Goal: Information Seeking & Learning: Find specific page/section

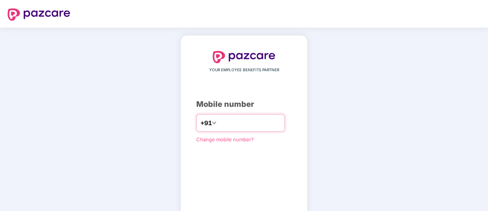
click at [236, 121] on input "number" at bounding box center [249, 123] width 63 height 12
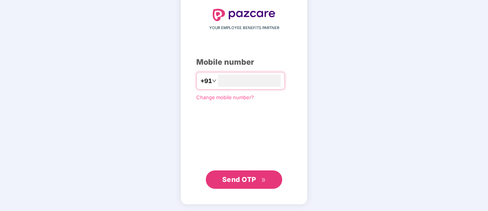
type input "**********"
click at [233, 180] on span "Send OTP" at bounding box center [239, 179] width 34 height 8
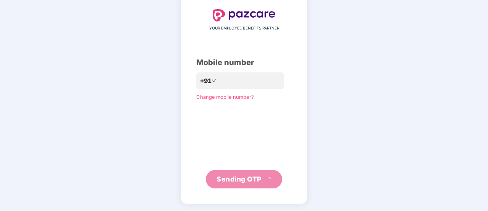
scroll to position [38, 0]
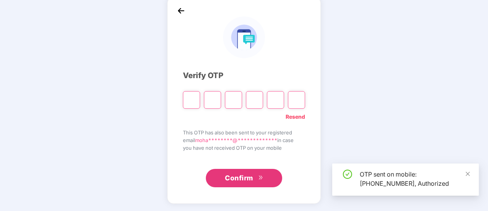
type input "*"
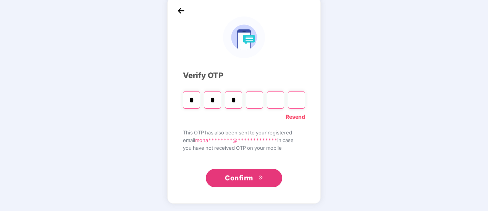
type input "*"
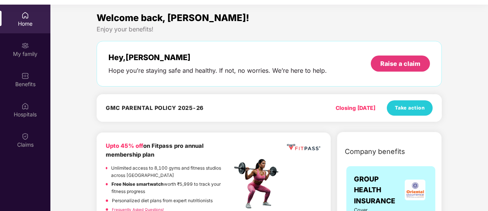
click at [355, 107] on div "Closing [DATE]" at bounding box center [356, 108] width 40 height 8
click at [405, 106] on span "Take action" at bounding box center [410, 108] width 30 height 8
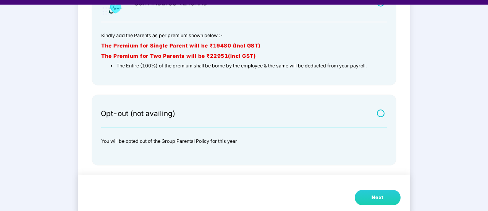
scroll to position [116, 0]
click at [377, 117] on div at bounding box center [364, 119] width 46 height 4
click at [381, 113] on label at bounding box center [382, 112] width 10 height 6
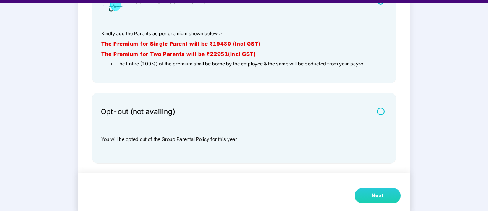
scroll to position [18, 0]
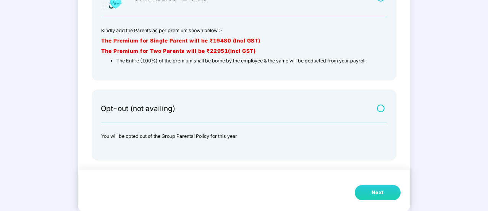
click at [386, 191] on button "Next" at bounding box center [378, 192] width 46 height 15
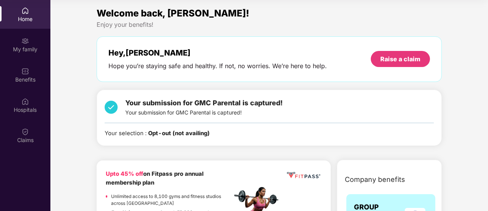
click at [211, 134] on div "Your selection : Opt-out (not availing)" at bounding box center [269, 133] width 329 height 9
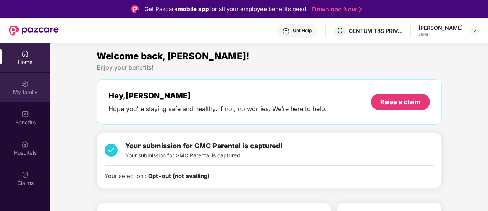
click at [33, 91] on div "My family" at bounding box center [25, 92] width 50 height 8
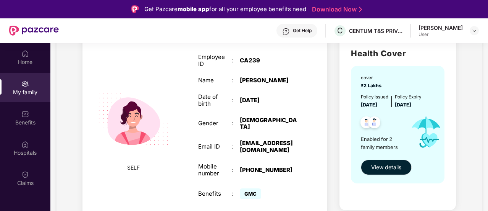
scroll to position [76, 0]
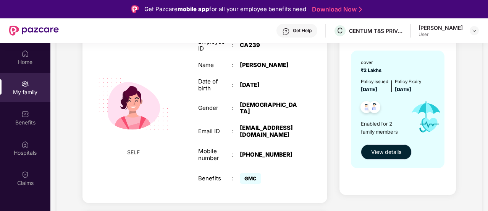
click at [385, 152] on span "View details" at bounding box center [386, 151] width 30 height 8
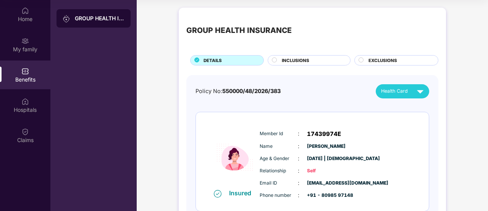
click at [316, 59] on div "INCLUSIONS" at bounding box center [312, 61] width 68 height 8
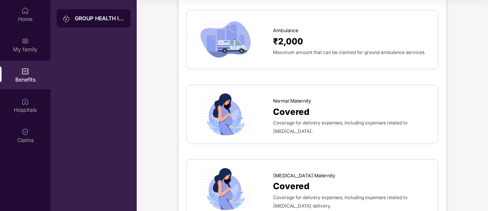
scroll to position [802, 0]
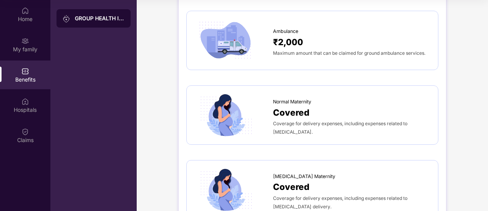
click at [406, 121] on span "Coverage for delivery expenses, including expenses related to [MEDICAL_DATA]." at bounding box center [340, 127] width 134 height 14
click at [351, 114] on div "Covered" at bounding box center [351, 111] width 157 height 13
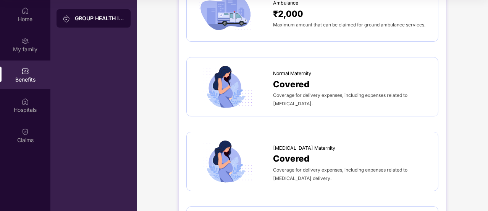
scroll to position [879, 0]
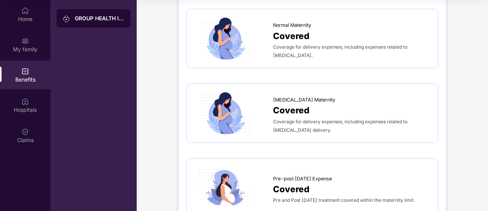
click at [339, 118] on span "Coverage for delivery expenses, including expenses related to [MEDICAL_DATA] de…" at bounding box center [340, 125] width 134 height 14
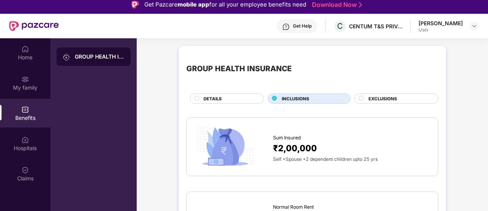
scroll to position [0, 0]
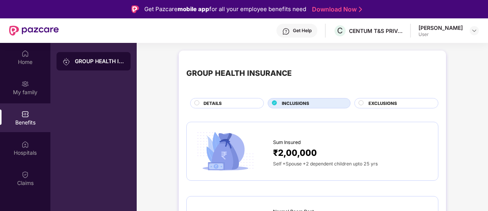
click at [369, 104] on span "EXCLUSIONS" at bounding box center [383, 103] width 29 height 7
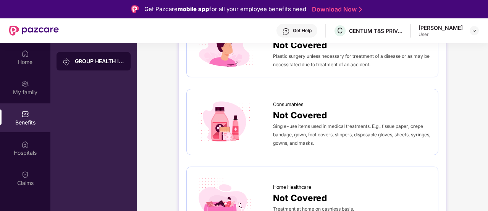
scroll to position [43, 0]
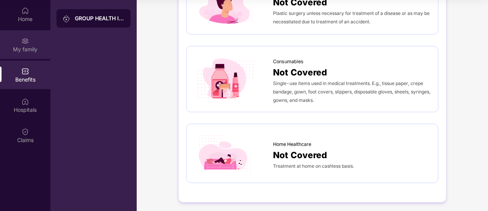
click at [31, 50] on div "My family" at bounding box center [25, 49] width 50 height 8
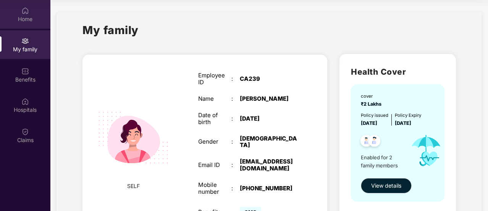
click at [20, 20] on div "Home" at bounding box center [25, 19] width 50 height 8
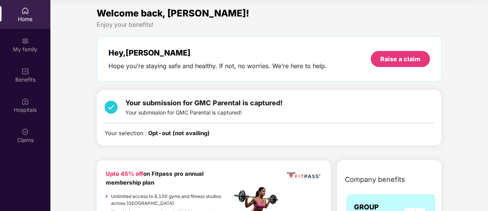
click at [173, 107] on div "Your submission for GMC Parental is captured! Your submission for GMC Parental …" at bounding box center [203, 106] width 157 height 19
click at [173, 106] on span "Your submission for GMC Parental is captured!" at bounding box center [203, 103] width 157 height 8
click at [300, 103] on div "Your submission for GMC Parental is captured! Your submission for GMC Parental …" at bounding box center [269, 106] width 329 height 19
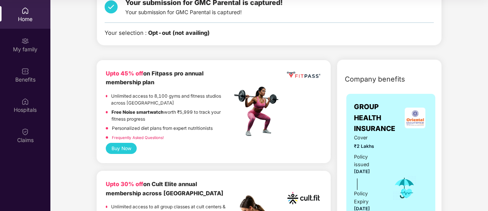
scroll to position [153, 0]
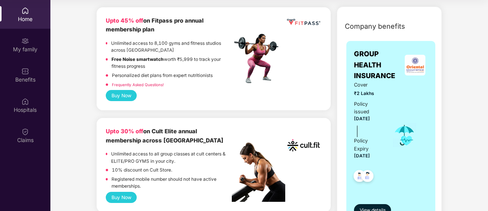
click at [375, 62] on span "GROUP HEALTH INSURANCE" at bounding box center [378, 65] width 49 height 32
click at [385, 68] on span "GROUP HEALTH INSURANCE" at bounding box center [378, 65] width 49 height 32
click at [356, 82] on span "Cover" at bounding box center [368, 85] width 28 height 8
click at [381, 98] on div "Cover ₹2 Lakhs Policy issued [DATE] Policy Expiry [DATE]" at bounding box center [368, 134] width 28 height 107
drag, startPoint x: 367, startPoint y: 108, endPoint x: 371, endPoint y: 108, distance: 4.2
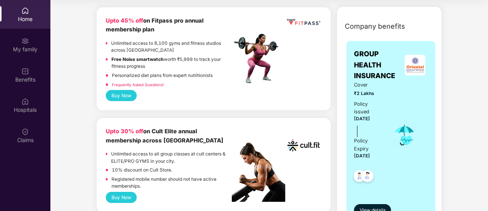
click at [368, 116] on span "[DATE]" at bounding box center [362, 118] width 16 height 5
click at [391, 108] on div "Cover ₹2 Lakhs Policy issued [DATE] Policy Expiry [DATE]" at bounding box center [391, 134] width 74 height 107
drag, startPoint x: 361, startPoint y: 131, endPoint x: 383, endPoint y: 131, distance: 22.2
click at [361, 137] on div "Policy Expiry" at bounding box center [368, 144] width 28 height 15
click at [382, 137] on div "Policy Expiry" at bounding box center [368, 144] width 28 height 15
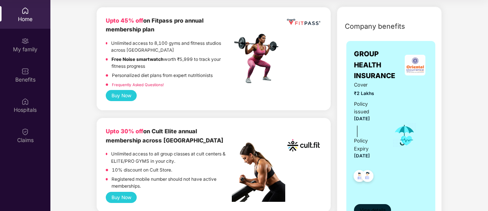
click at [382, 206] on span "View details" at bounding box center [373, 209] width 26 height 7
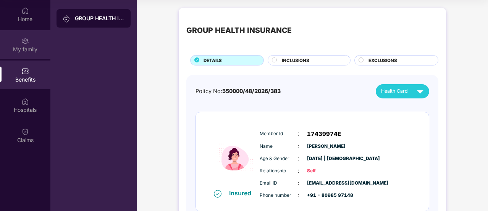
click at [35, 47] on div "My family" at bounding box center [25, 49] width 50 height 8
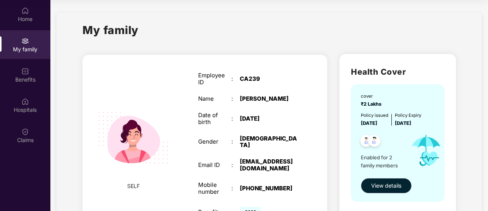
drag, startPoint x: 392, startPoint y: 121, endPoint x: 359, endPoint y: 120, distance: 32.9
click at [359, 120] on div "cover ₹2 Lakhs Policy issued [DATE] Policy Expiry [DATE] Enabled for 2 family m…" at bounding box center [397, 142] width 93 height 117
click at [421, 119] on div "Policy Expiry [DATE]" at bounding box center [408, 119] width 26 height 15
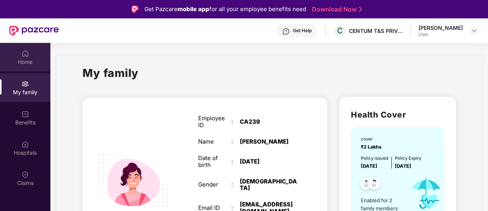
click at [36, 56] on div "Home" at bounding box center [25, 57] width 50 height 29
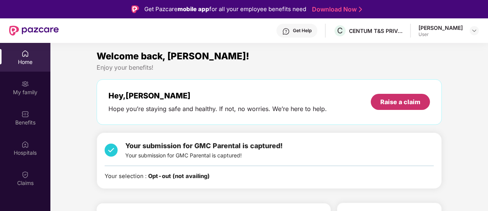
click at [390, 102] on div "Raise a claim" at bounding box center [401, 101] width 40 height 8
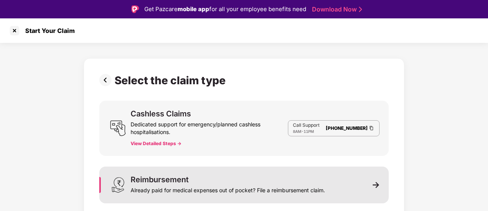
scroll to position [4, 0]
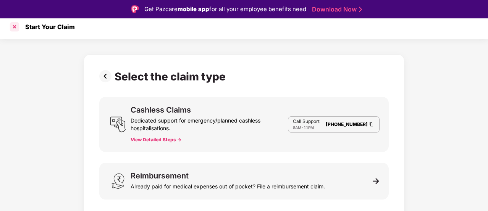
click at [16, 27] on div at bounding box center [14, 27] width 12 height 12
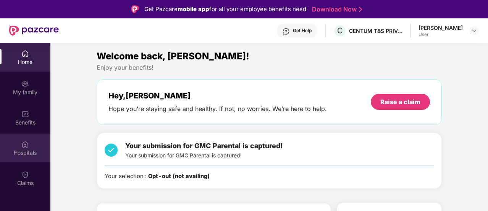
click at [35, 142] on div "Hospitals" at bounding box center [25, 147] width 50 height 29
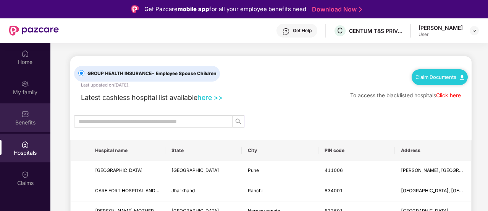
click at [28, 120] on div "Benefits" at bounding box center [25, 122] width 50 height 8
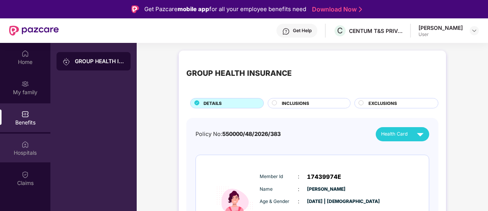
click at [21, 159] on div "Hospitals" at bounding box center [25, 147] width 50 height 29
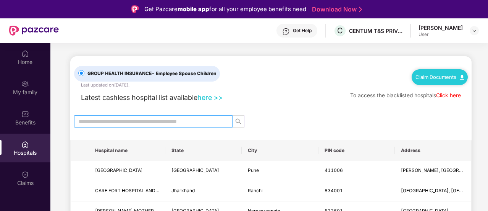
click at [154, 121] on input "text" at bounding box center [150, 121] width 143 height 8
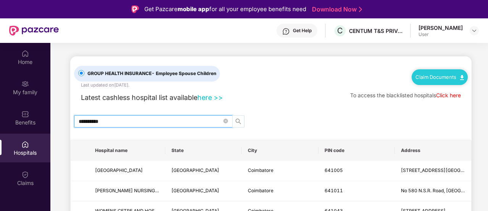
click at [235, 121] on span "search" at bounding box center [238, 121] width 11 height 6
click at [241, 121] on icon "search" at bounding box center [238, 121] width 6 height 6
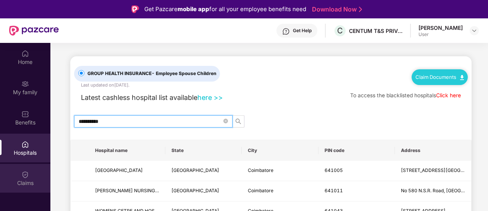
type input "**********"
click at [31, 185] on div "Claims" at bounding box center [25, 183] width 50 height 8
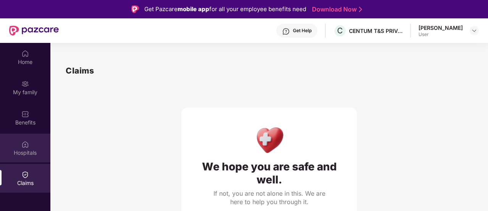
click at [28, 152] on div "Hospitals" at bounding box center [25, 153] width 50 height 8
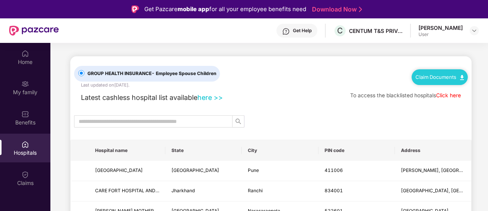
click at [440, 28] on div "[PERSON_NAME]" at bounding box center [441, 27] width 44 height 7
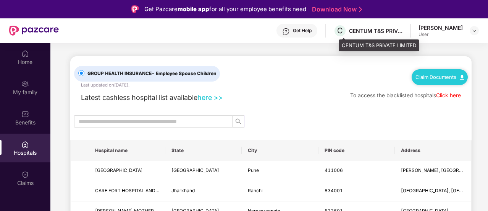
click at [387, 25] on div "C CENTUM T&S PRIVATE LIMITED" at bounding box center [368, 30] width 69 height 13
click at [381, 32] on div "CENTUM T&S PRIVATE LIMITED" at bounding box center [375, 30] width 53 height 7
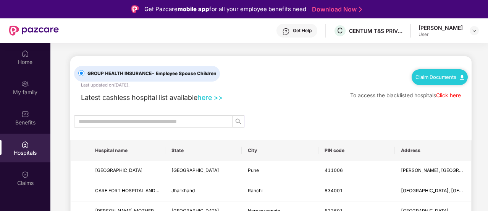
click at [435, 28] on div "[PERSON_NAME]" at bounding box center [441, 27] width 44 height 7
click at [479, 23] on header "Get Help C CENTUM T&S PRIVATE LIMITED [PERSON_NAME] G User" at bounding box center [244, 30] width 488 height 24
click at [478, 30] on div at bounding box center [474, 30] width 9 height 9
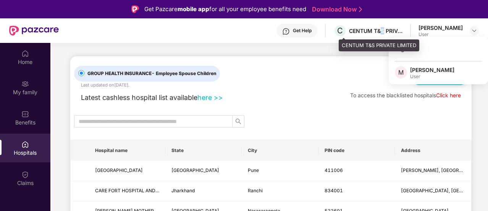
click at [387, 34] on div "CENTUM T&S PRIVATE LIMITED" at bounding box center [375, 30] width 53 height 7
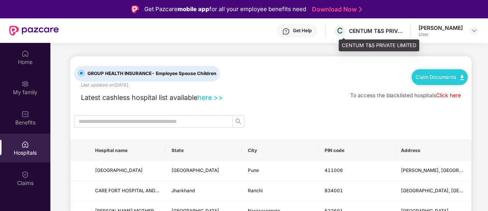
click at [377, 36] on div "C CENTUM T&S PRIVATE LIMITED" at bounding box center [368, 30] width 69 height 13
